Goal: Find contact information: Find contact information

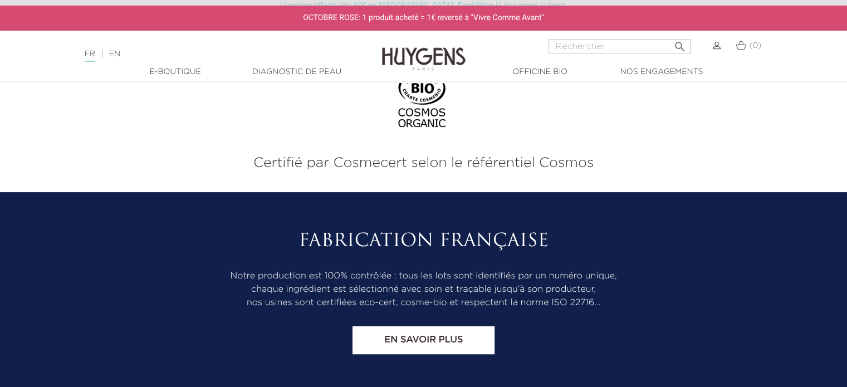
scroll to position [4674, 0]
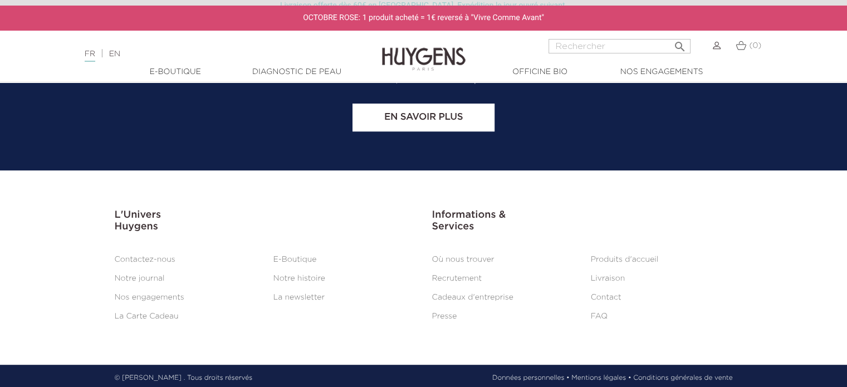
click at [468, 275] on link "Recrutement" at bounding box center [457, 279] width 50 height 8
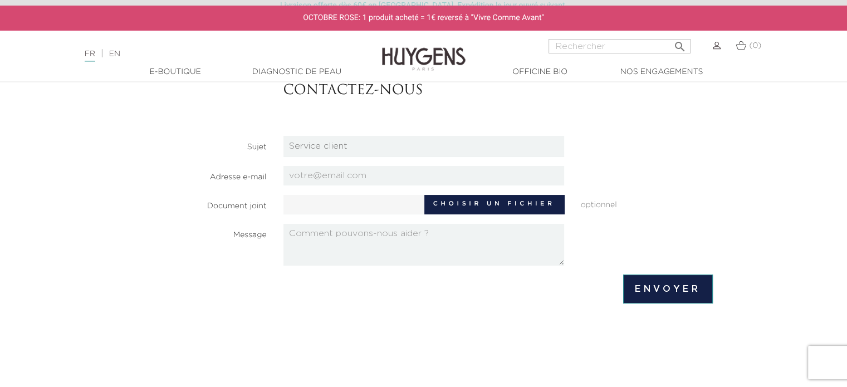
scroll to position [108, 0]
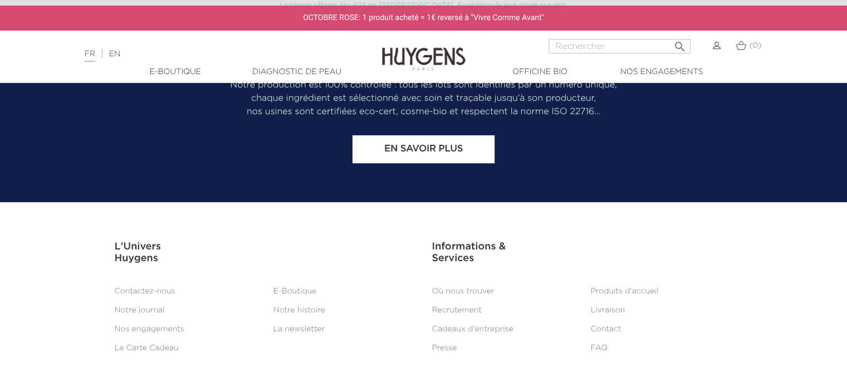
scroll to position [4643, 0]
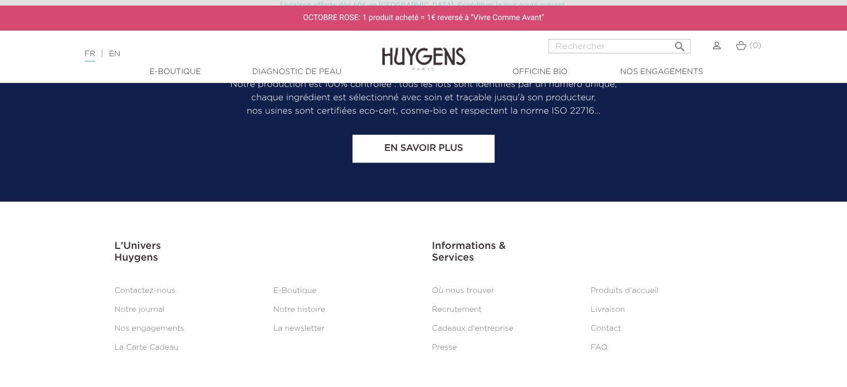
click at [610, 325] on link "Contact" at bounding box center [606, 329] width 31 height 8
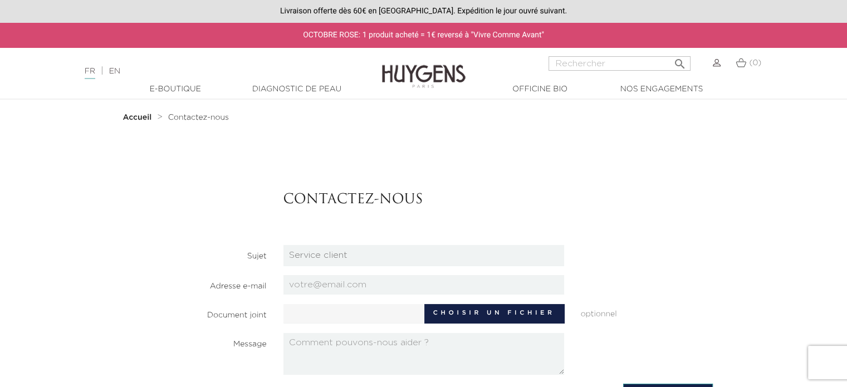
scroll to position [53, 0]
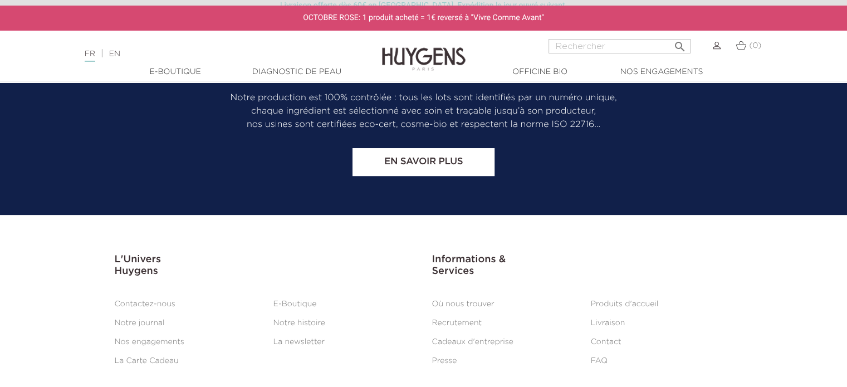
scroll to position [4674, 0]
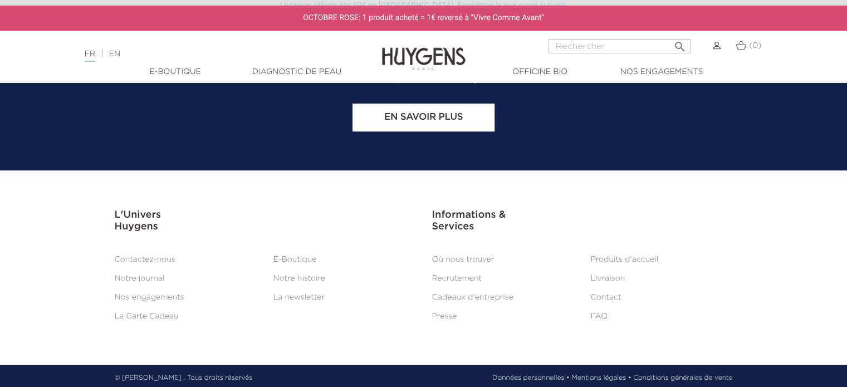
click at [446, 276] on link "Recrutement" at bounding box center [457, 279] width 50 height 8
